Goal: Information Seeking & Learning: Learn about a topic

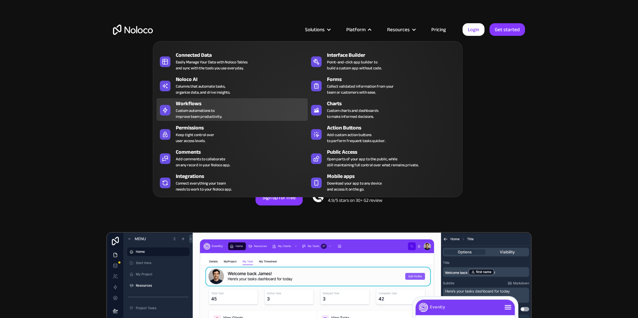
click at [207, 108] on div "Custom automations to improve team productivity." at bounding box center [199, 114] width 46 height 12
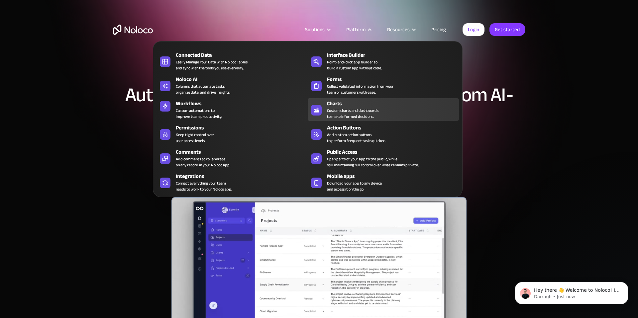
click at [335, 105] on div "Charts" at bounding box center [394, 104] width 135 height 8
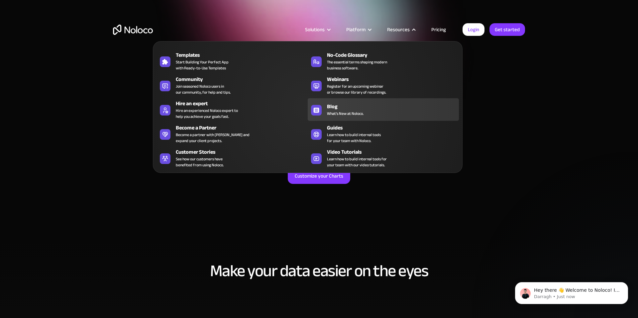
click at [353, 107] on div "Blog" at bounding box center [394, 107] width 135 height 8
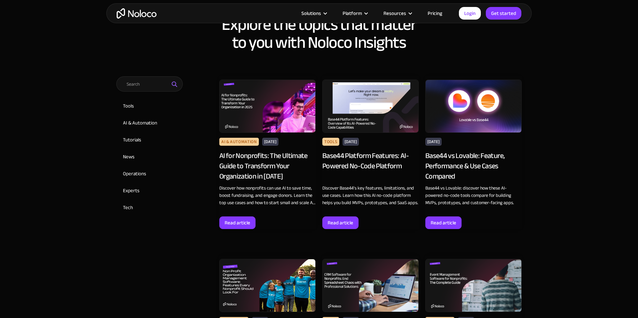
scroll to position [309, 0]
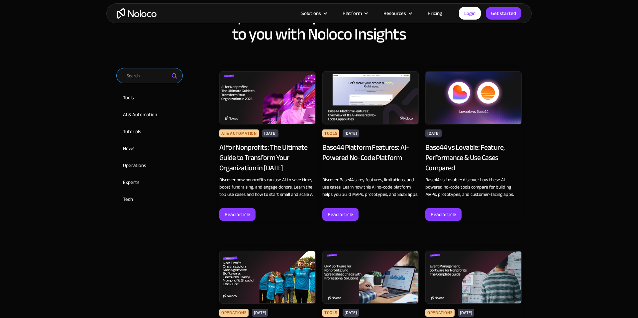
click at [153, 80] on input "Email Form 2" at bounding box center [149, 75] width 66 height 15
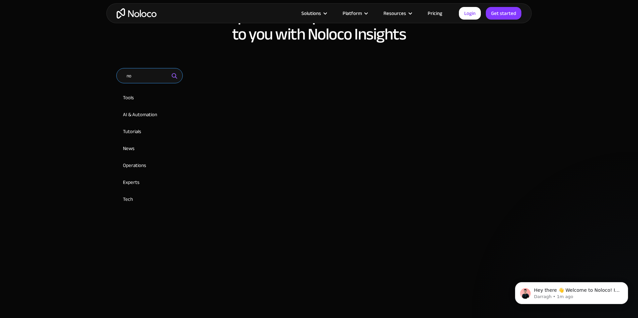
scroll to position [0, 0]
type input "n"
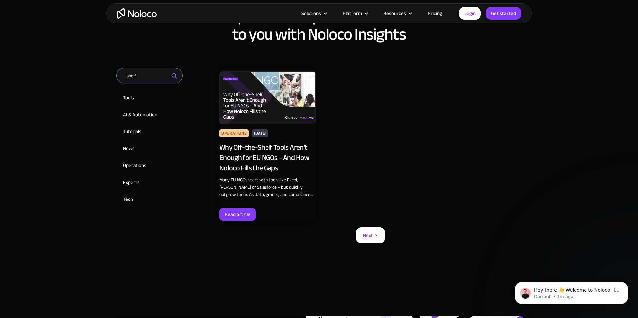
type input "shelf"
click at [281, 102] on img at bounding box center [267, 97] width 96 height 53
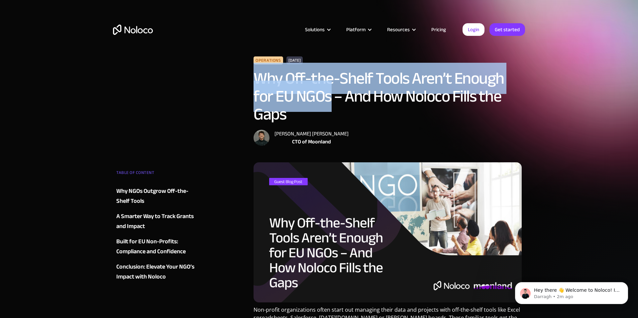
drag, startPoint x: 257, startPoint y: 77, endPoint x: 331, endPoint y: 99, distance: 77.2
click at [331, 99] on h1 "Why Off-the-Shelf Tools Aren’t Enough for EU NGOs – And How Noloco Fills the Ga…" at bounding box center [387, 96] width 268 height 54
copy h1 "Why Off-the-Shelf Tools Aren’t Enough for EU NGOs"
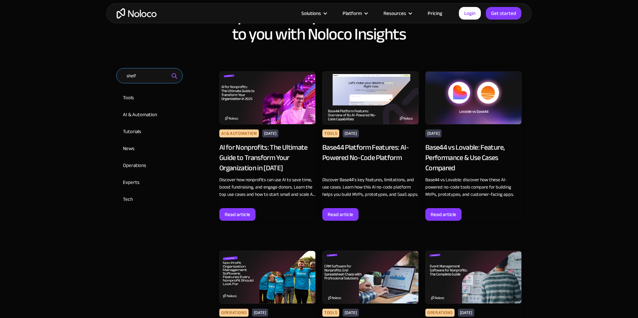
click at [136, 72] on input "shelf" at bounding box center [149, 75] width 66 height 15
click at [136, 73] on input "shelf" at bounding box center [149, 75] width 66 height 15
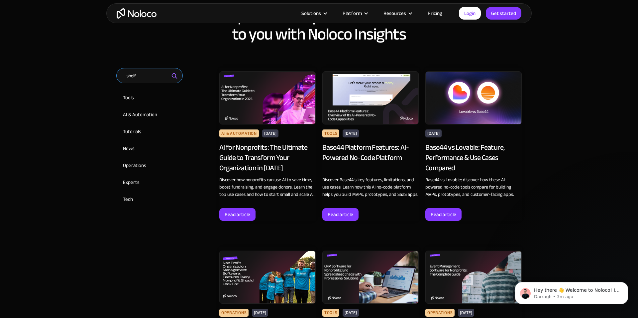
click at [136, 75] on input "shelf" at bounding box center [149, 75] width 66 height 15
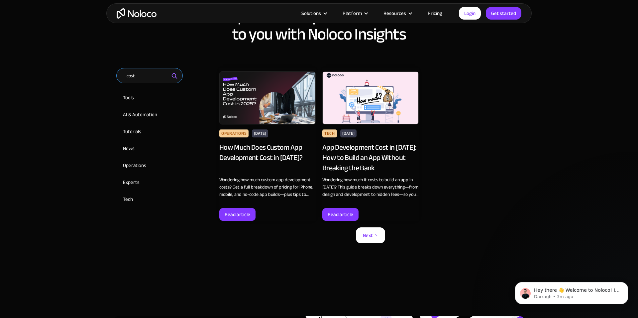
type input "cost"
click at [275, 108] on img at bounding box center [267, 97] width 96 height 53
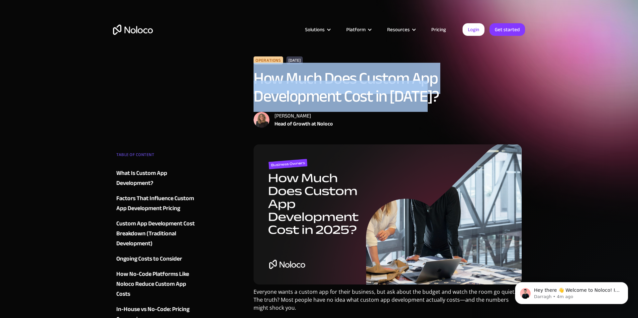
drag, startPoint x: 258, startPoint y: 80, endPoint x: 430, endPoint y: 101, distance: 173.3
click at [430, 101] on h1 "How Much Does Custom App Development Cost in [DATE]?" at bounding box center [387, 87] width 268 height 36
copy h1 "How Much Does Custom App Development Cost in [DATE]?"
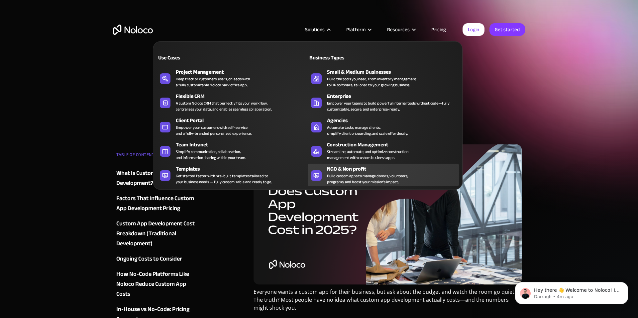
click at [357, 179] on div "Build custom apps to manage donors, volunteers, programs, and boost your missio…" at bounding box center [367, 179] width 81 height 12
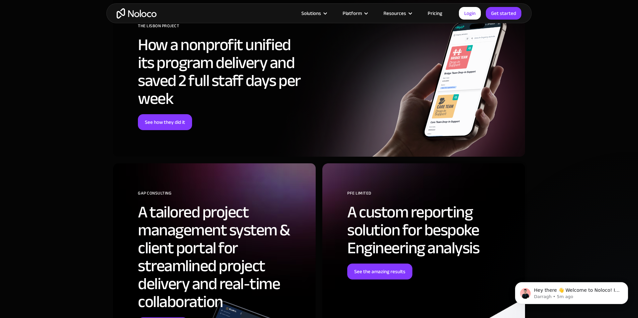
scroll to position [2504, 0]
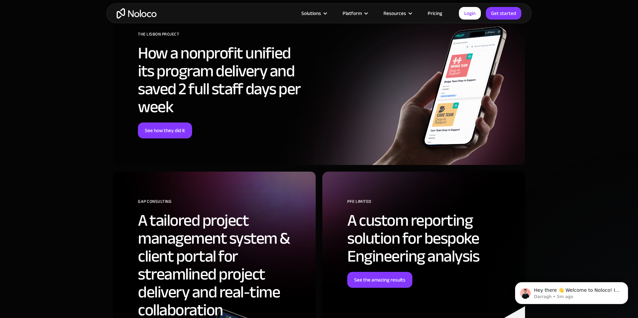
click at [334, 108] on div "THE LISBON PROJECT How a nonprofit unified its program delivery and saved 2 ful…" at bounding box center [319, 84] width 412 height 161
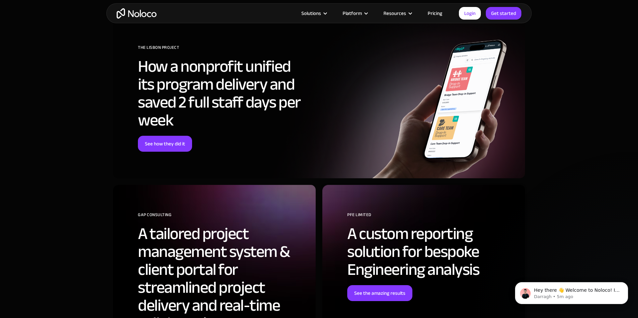
scroll to position [2485, 0]
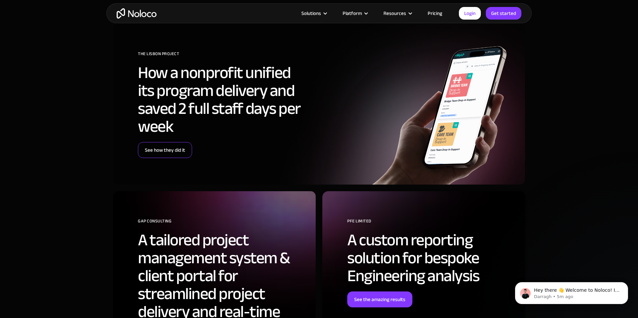
click at [168, 147] on link "See how they did it" at bounding box center [165, 150] width 54 height 16
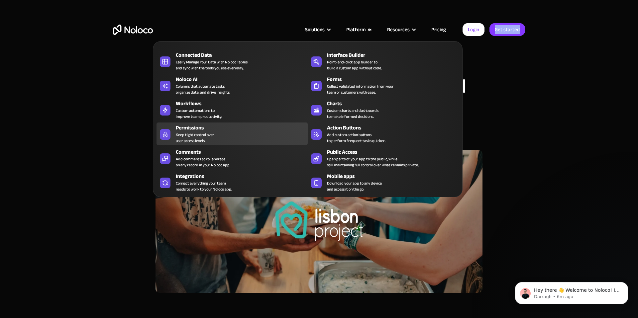
click at [218, 132] on div "Permissions Keep tight control over user access levels." at bounding box center [240, 134] width 129 height 20
